Goal: Transaction & Acquisition: Book appointment/travel/reservation

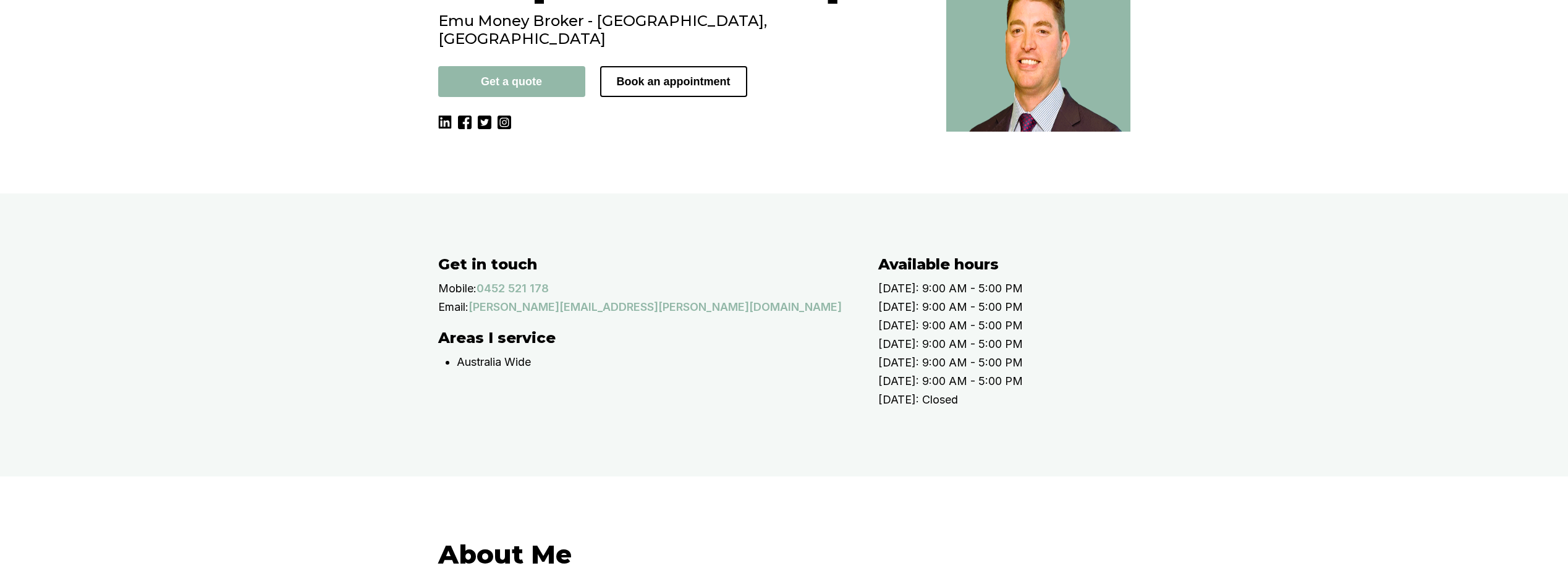
scroll to position [123, 0]
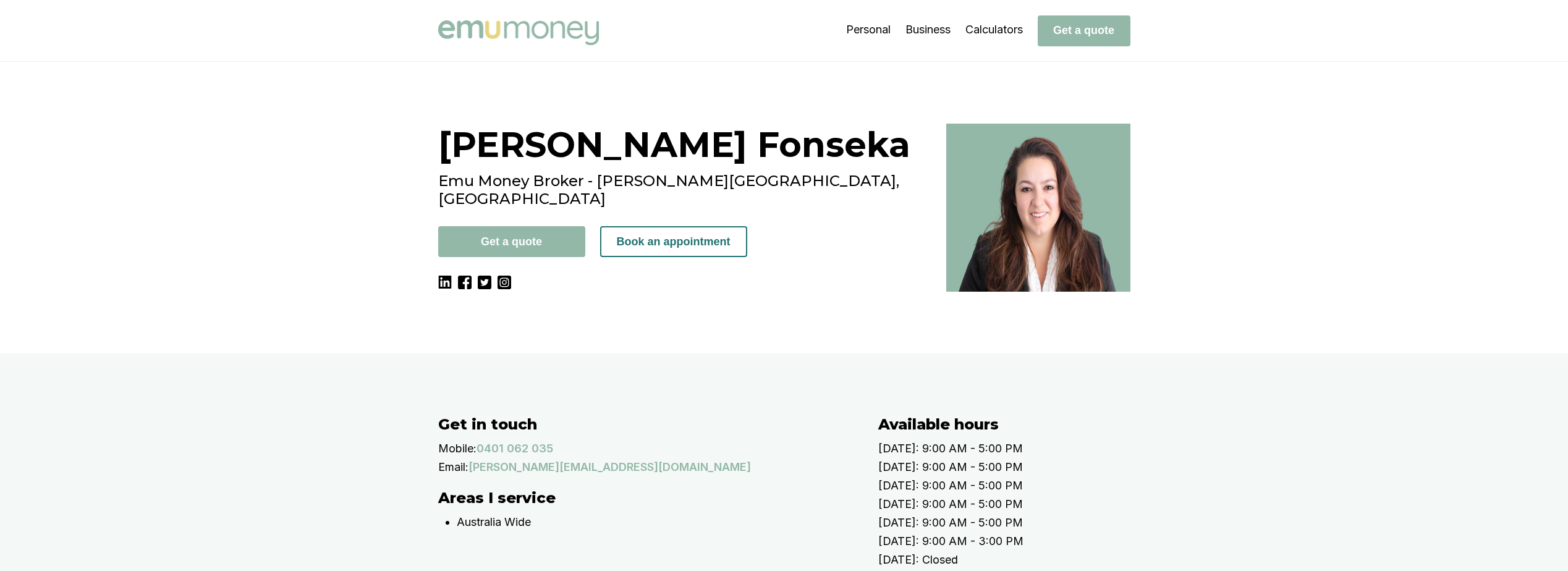
click at [659, 232] on button "Book an appointment" at bounding box center [672, 242] width 147 height 31
